Goal: Information Seeking & Learning: Learn about a topic

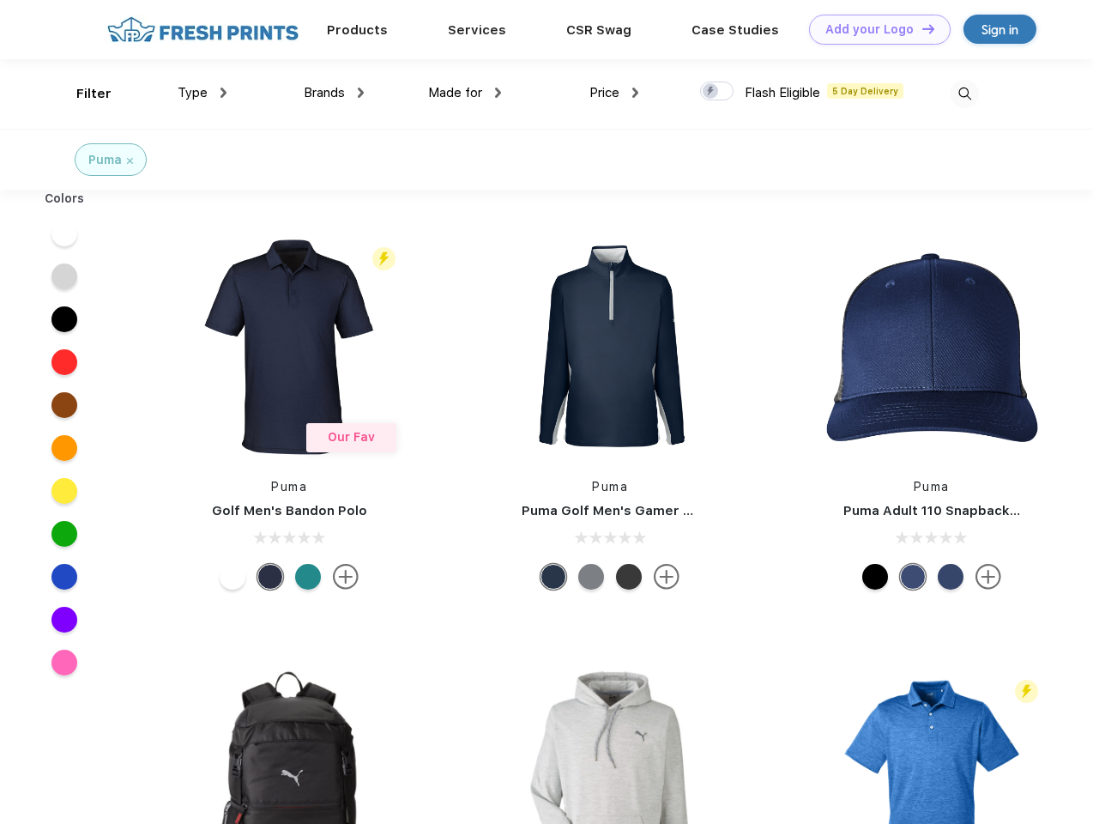
click at [873, 29] on link "Add your Logo Design Tool" at bounding box center [880, 30] width 142 height 30
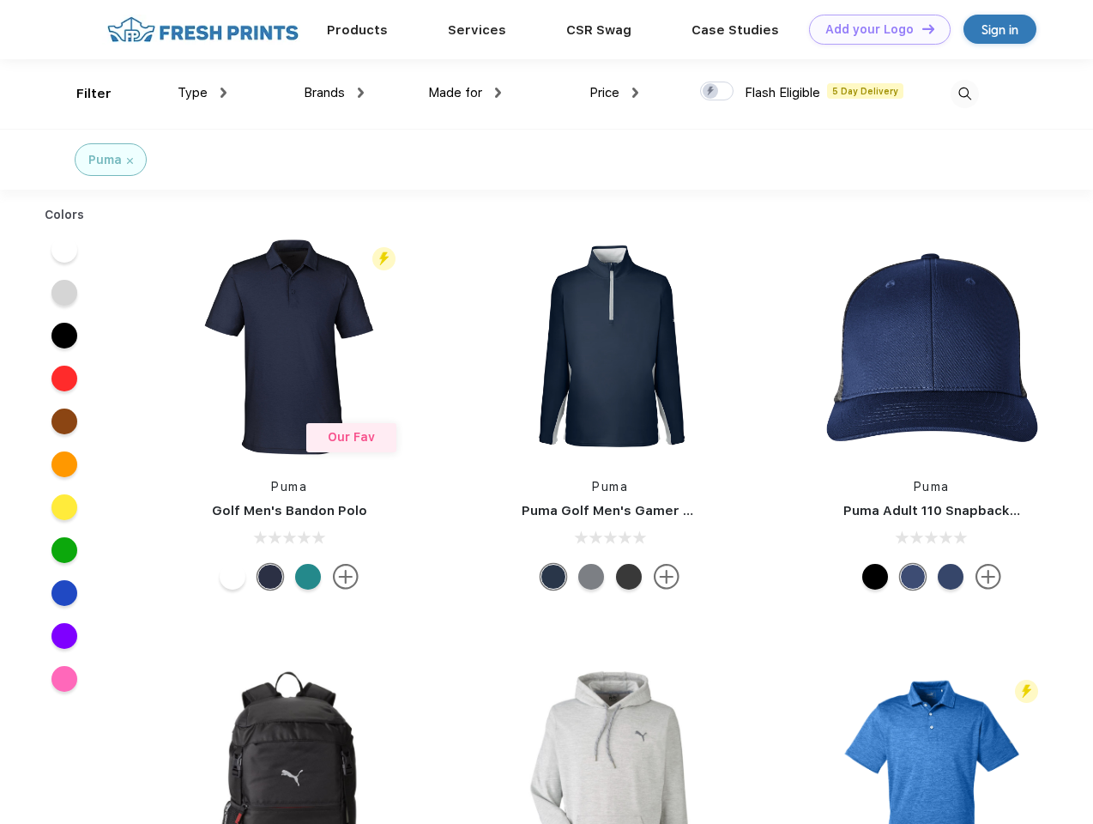
click at [0, 0] on div "Design Tool" at bounding box center [0, 0] width 0 height 0
click at [921, 28] on link "Add your Logo Design Tool" at bounding box center [880, 30] width 142 height 30
click at [82, 94] on div "Filter" at bounding box center [93, 94] width 35 height 20
click at [202, 93] on span "Type" at bounding box center [193, 92] width 30 height 15
click at [334, 93] on span "Brands" at bounding box center [324, 92] width 41 height 15
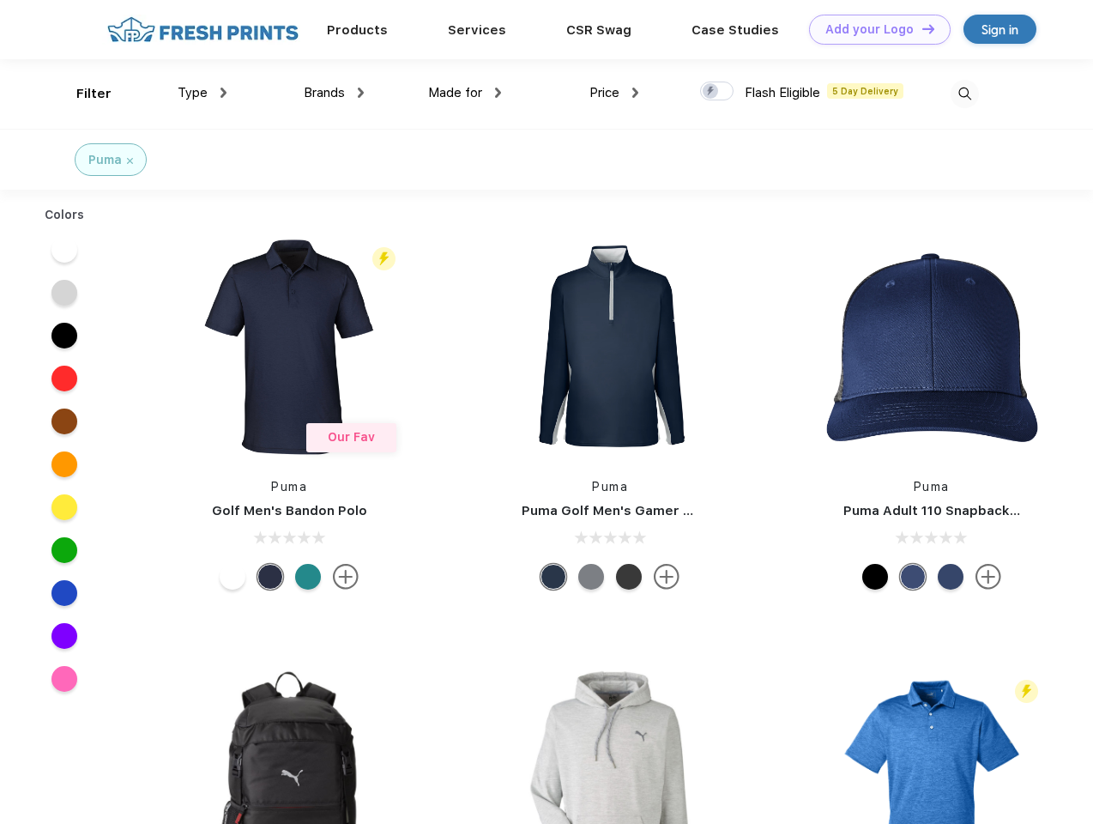
click at [465, 93] on span "Made for" at bounding box center [455, 92] width 54 height 15
click at [614, 93] on span "Price" at bounding box center [604, 92] width 30 height 15
click at [717, 92] on div at bounding box center [716, 91] width 33 height 19
click at [711, 92] on input "checkbox" at bounding box center [705, 86] width 11 height 11
click at [964, 94] on img at bounding box center [965, 94] width 28 height 28
